Goal: Information Seeking & Learning: Check status

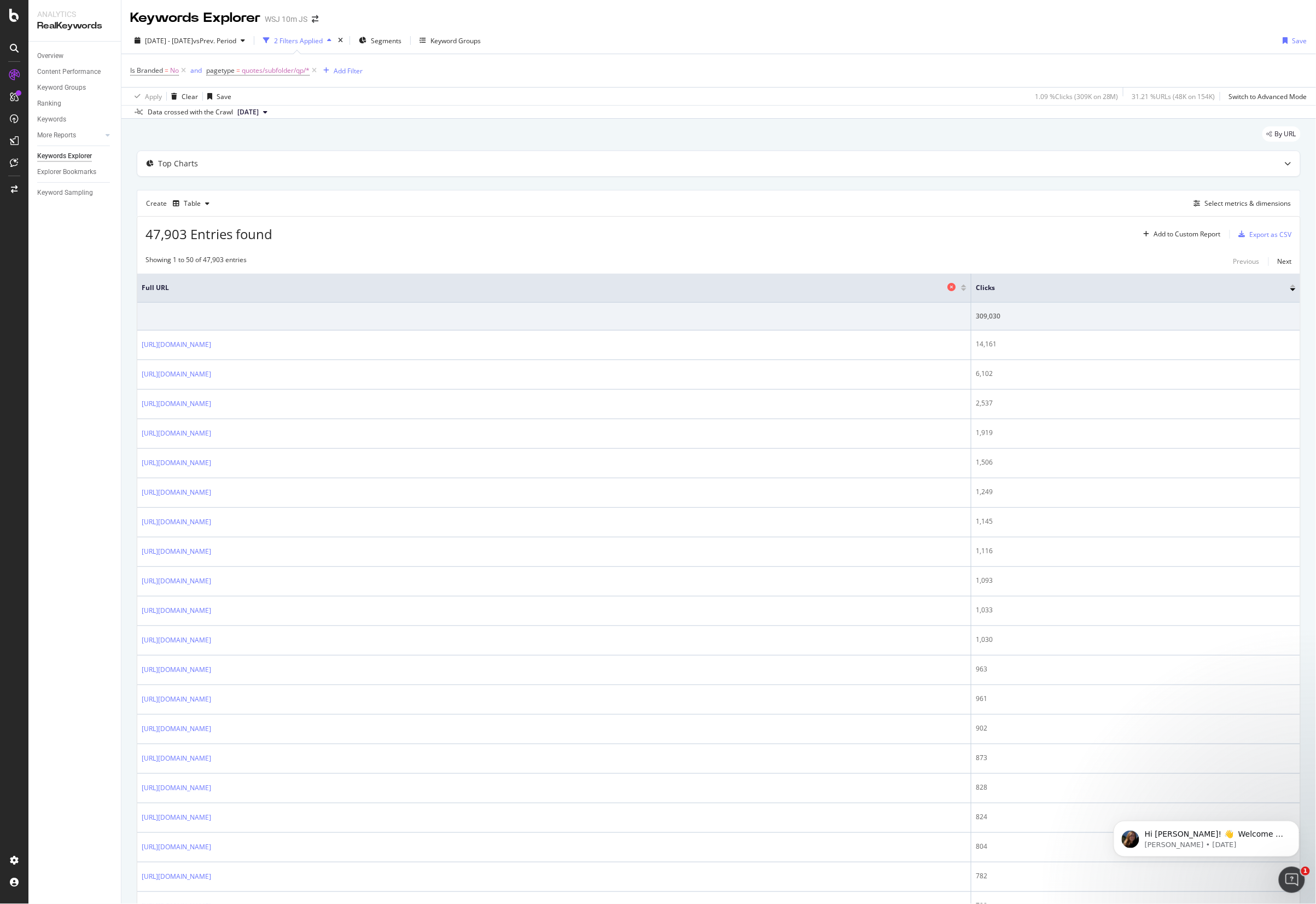
click at [387, 285] on span "Full URL" at bounding box center [543, 288] width 802 height 10
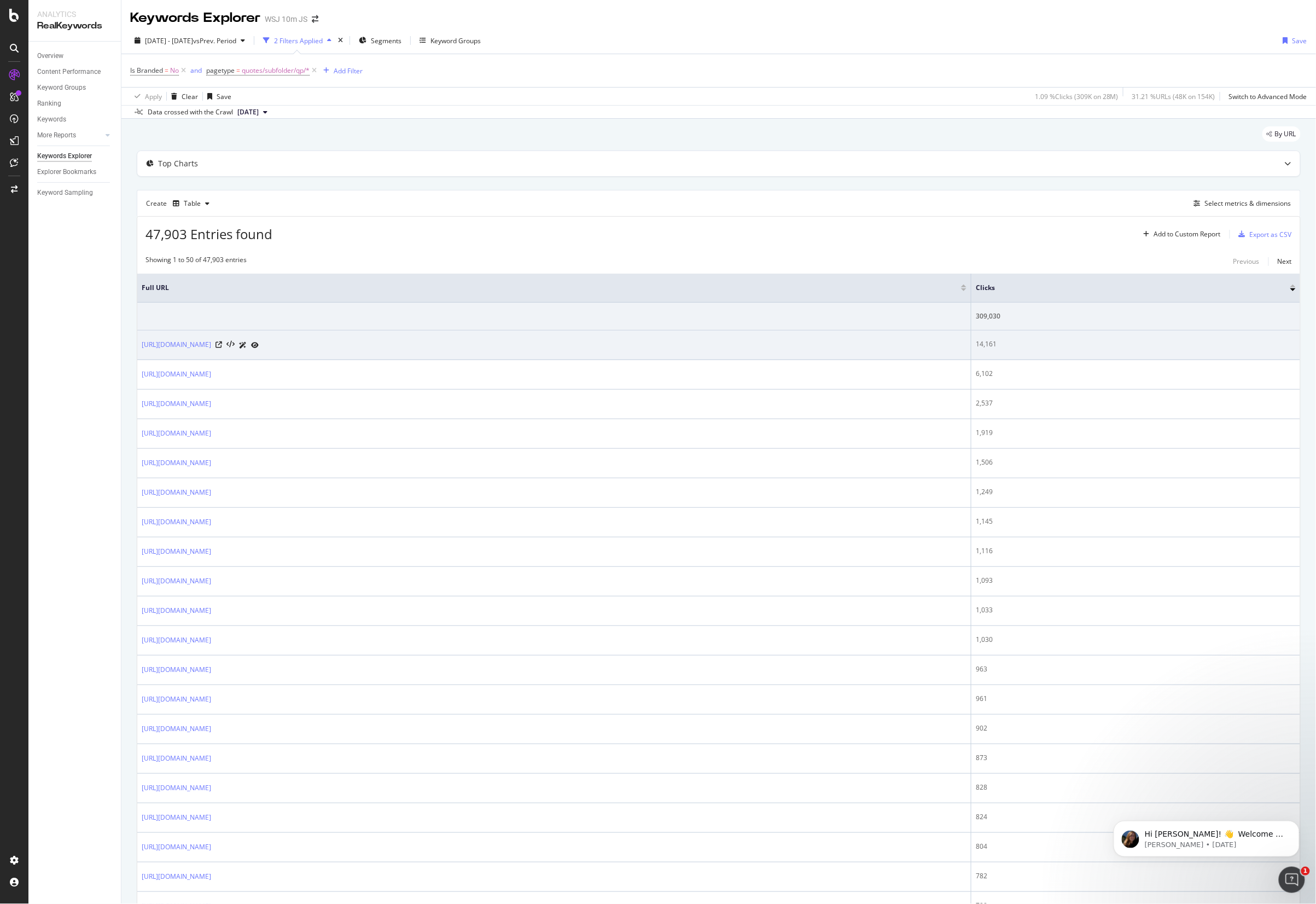
click at [259, 344] on icon at bounding box center [255, 344] width 8 height 7
